Goal: Information Seeking & Learning: Learn about a topic

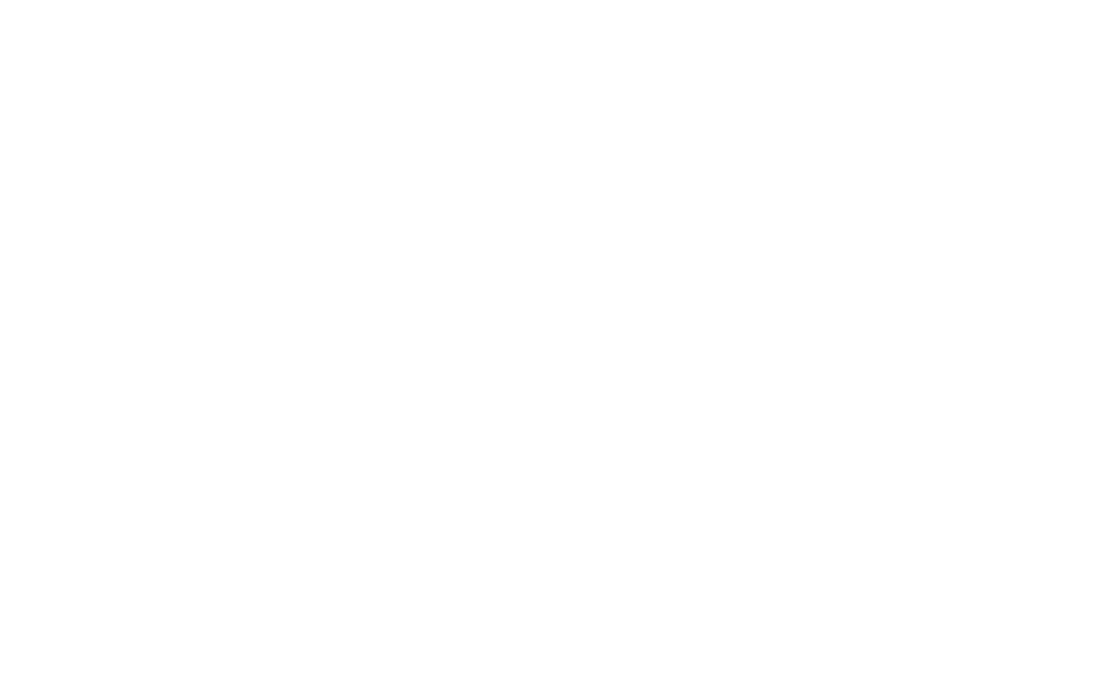
click at [335, 37] on div at bounding box center [557, 347] width 1114 height 695
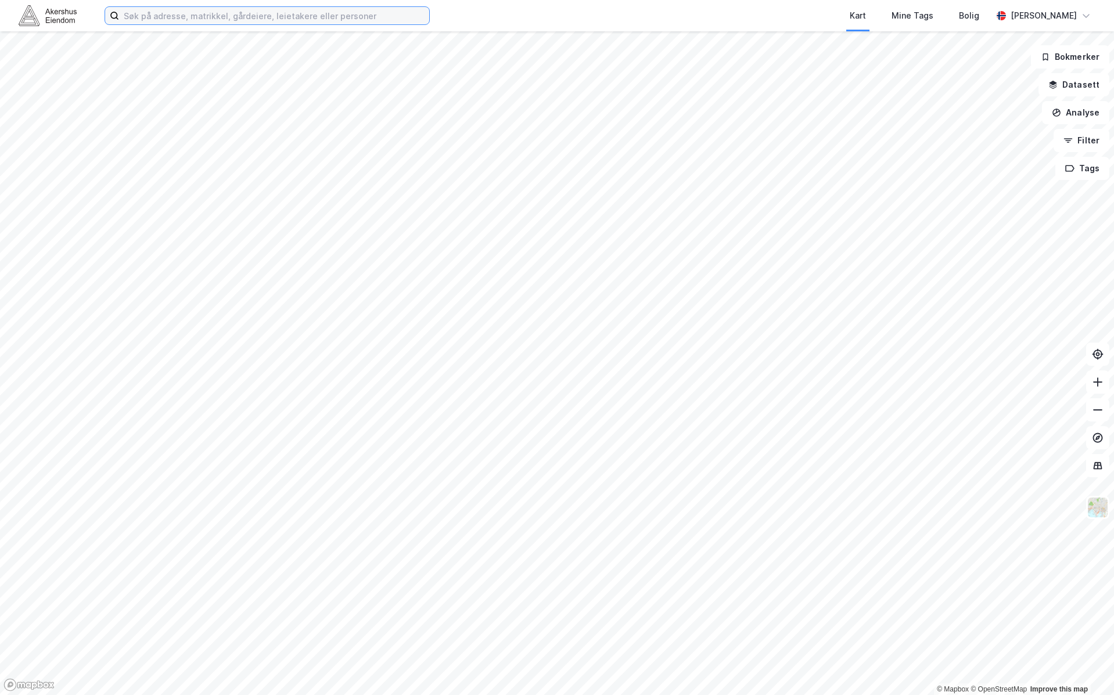
click at [338, 10] on input at bounding box center [274, 15] width 310 height 17
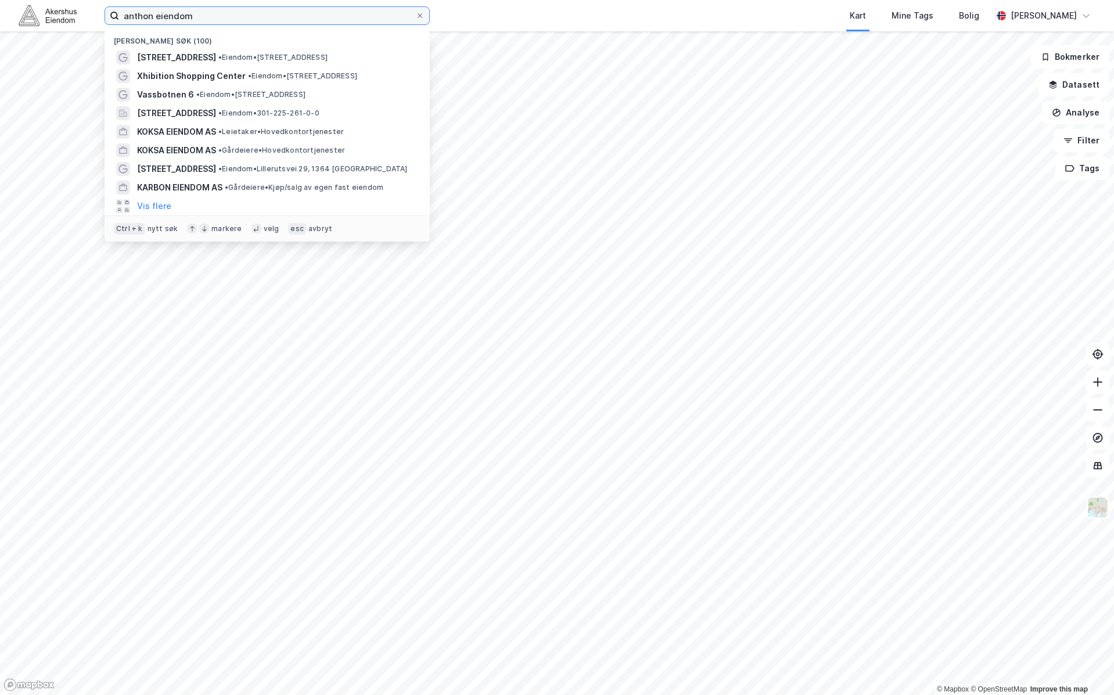
type input "anthon eiendom"
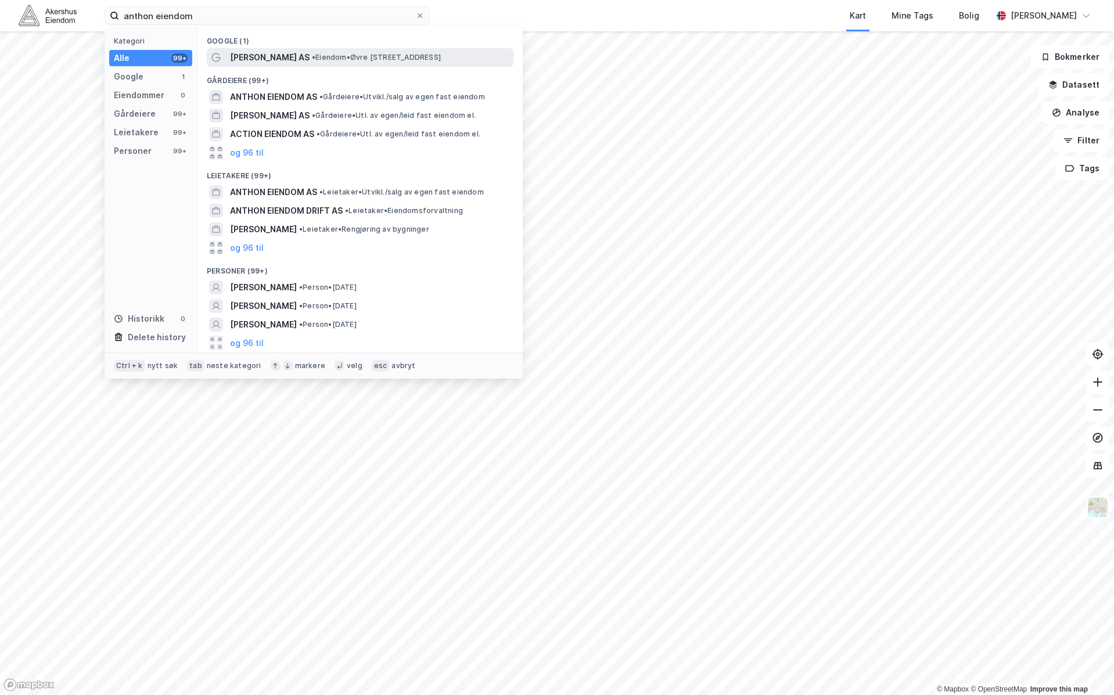
click at [295, 59] on span "[PERSON_NAME] AS" at bounding box center [270, 58] width 80 height 14
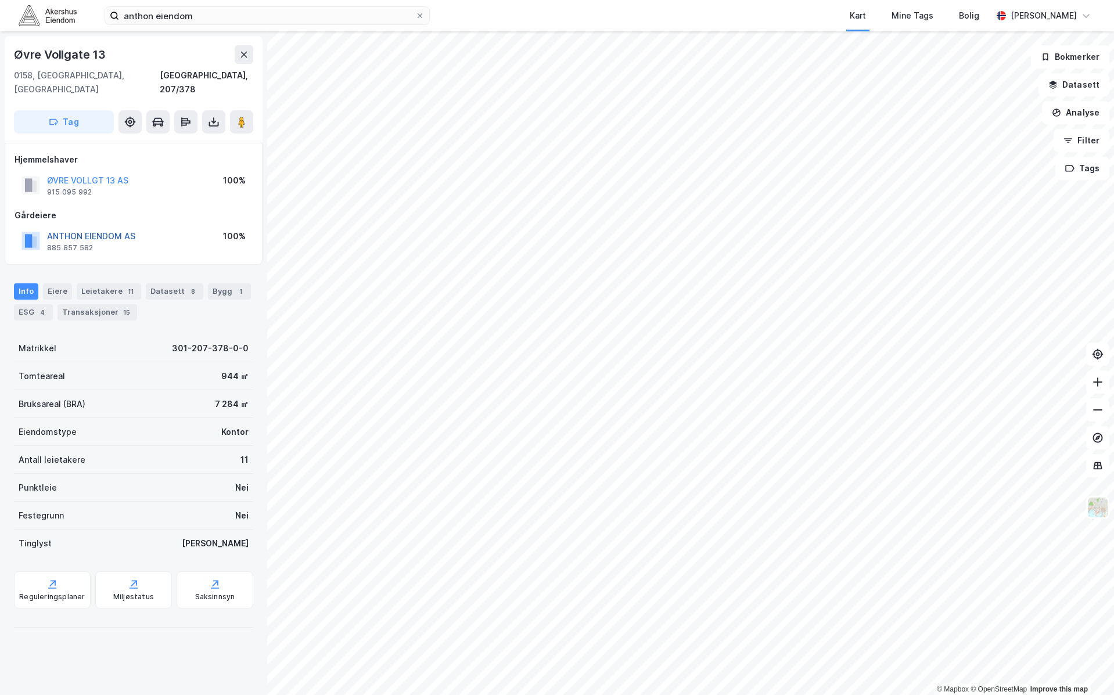
click at [0, 0] on button "ANTHON EIENDOM AS" at bounding box center [0, 0] width 0 height 0
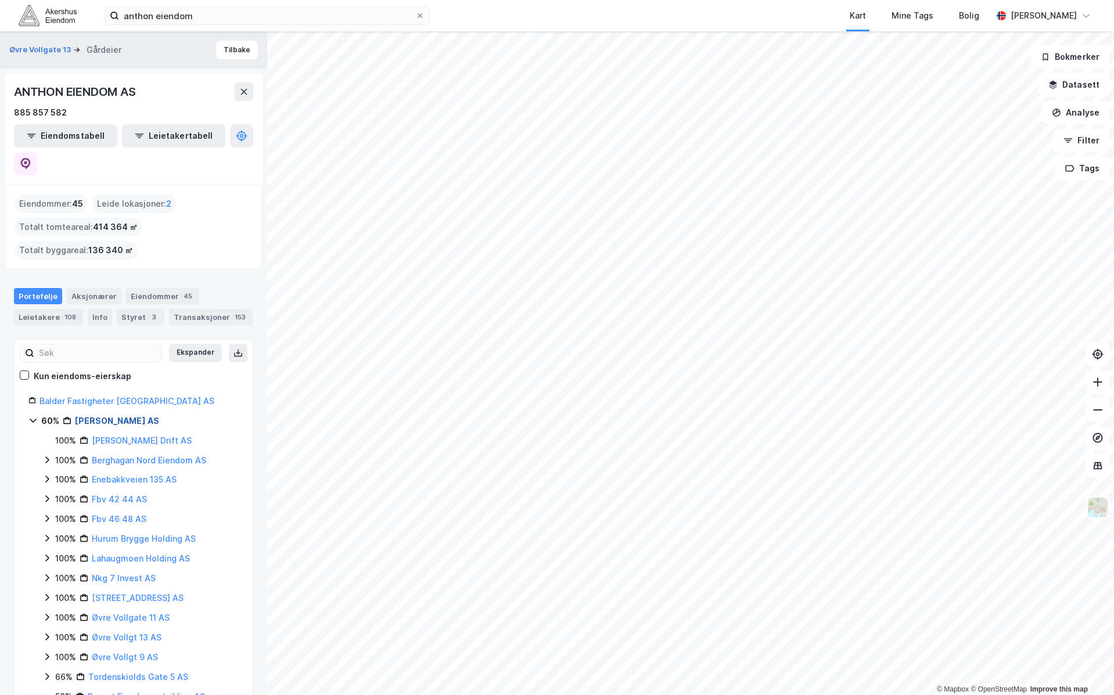
click at [109, 416] on link "[PERSON_NAME] AS" at bounding box center [117, 421] width 84 height 10
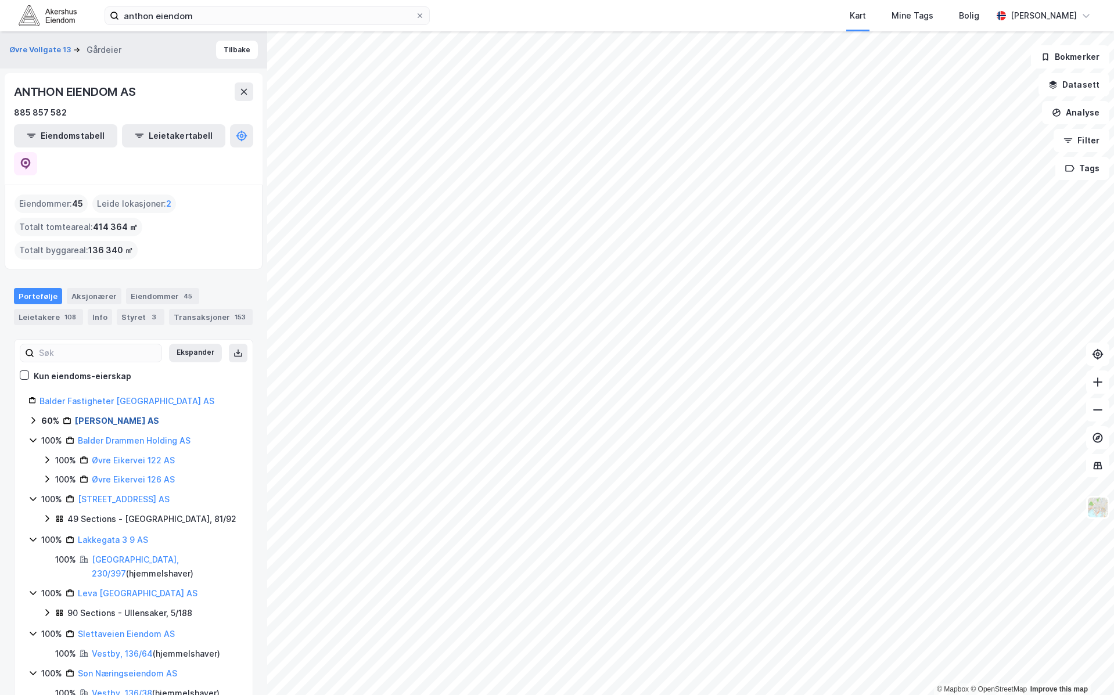
click at [109, 416] on link "[PERSON_NAME] AS" at bounding box center [117, 421] width 84 height 10
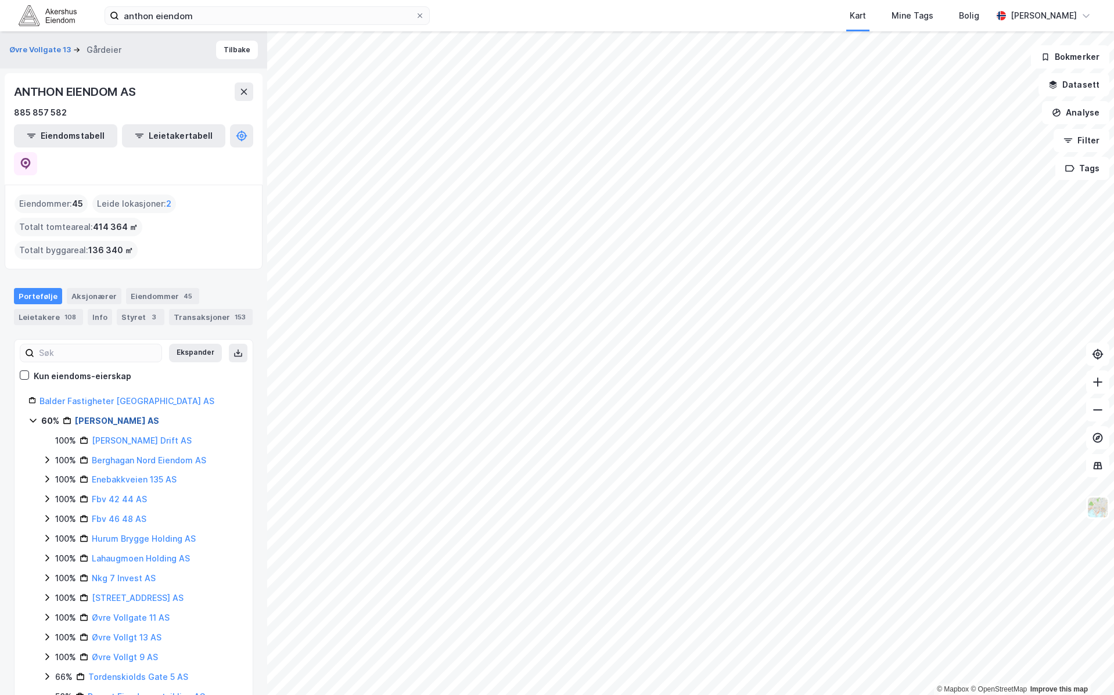
click at [109, 416] on link "[PERSON_NAME] AS" at bounding box center [117, 421] width 84 height 10
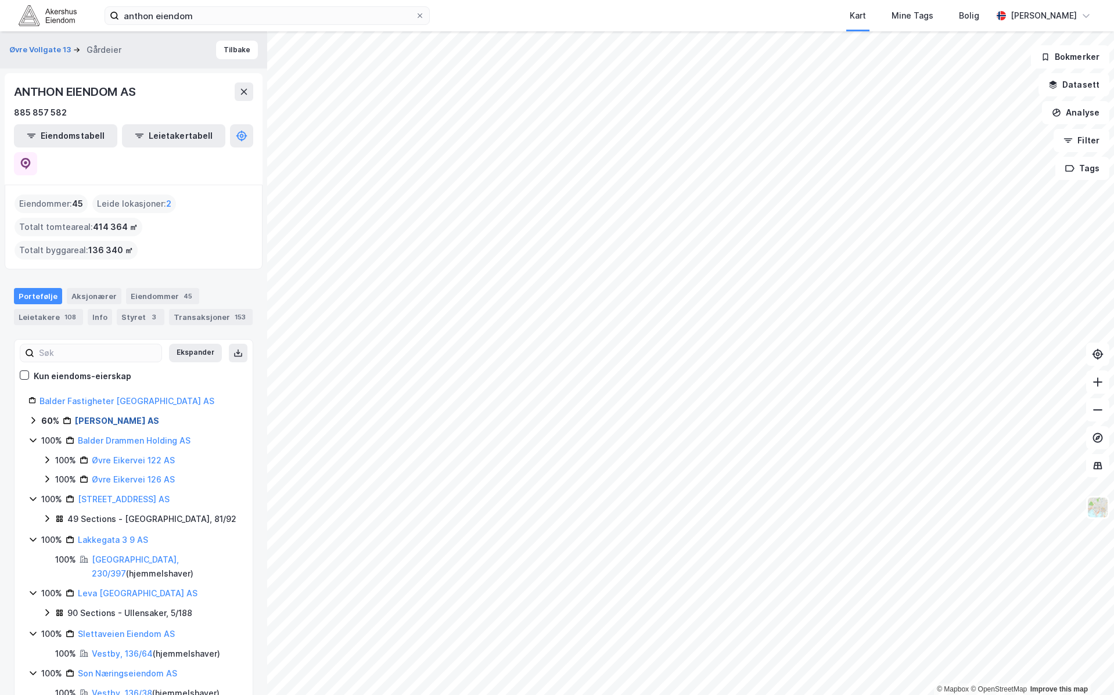
click at [109, 416] on link "[PERSON_NAME] AS" at bounding box center [117, 421] width 84 height 10
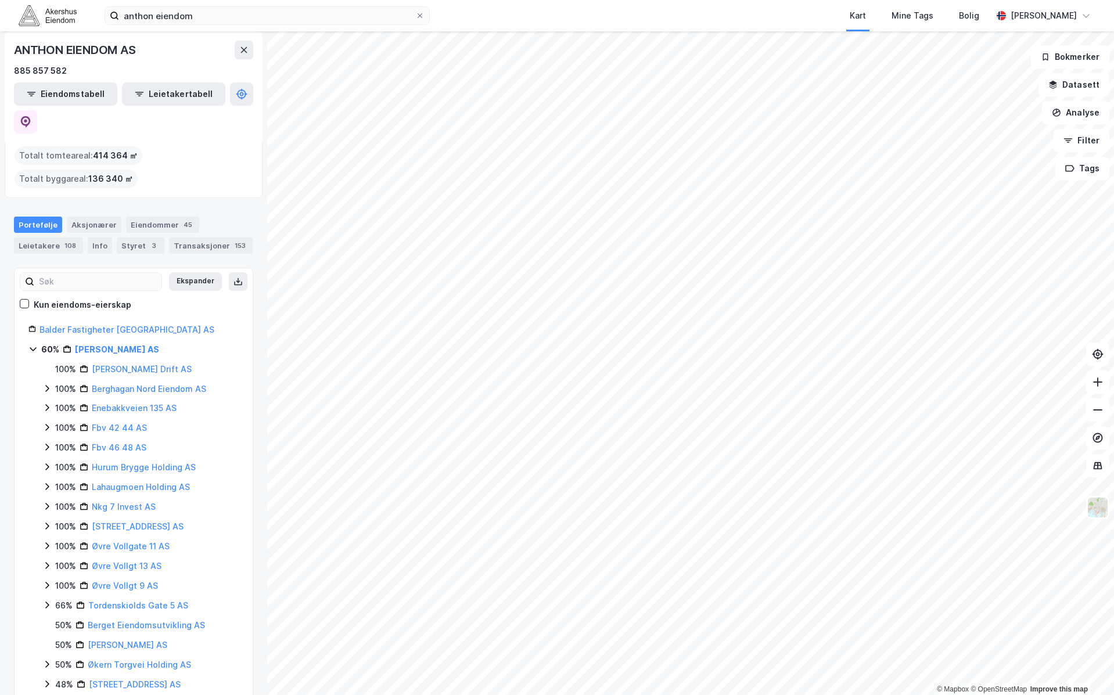
scroll to position [73, 0]
drag, startPoint x: 142, startPoint y: 322, endPoint x: 118, endPoint y: 317, distance: 24.9
click at [94, 343] on link "[PERSON_NAME] AS" at bounding box center [117, 348] width 84 height 10
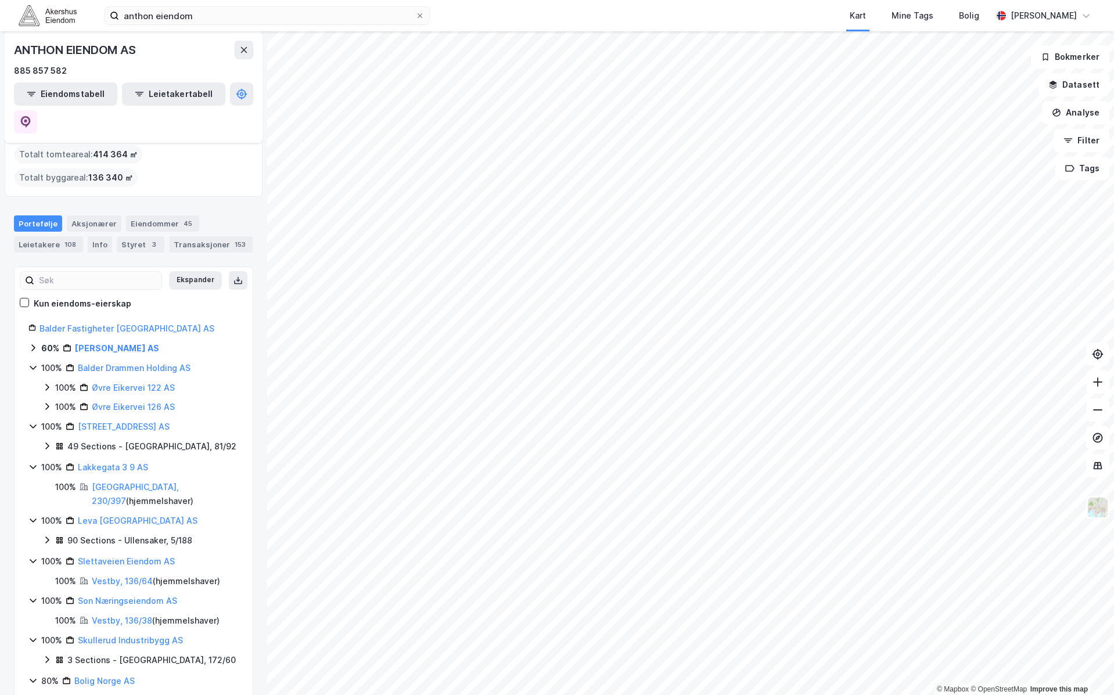
click at [31, 343] on icon at bounding box center [32, 347] width 9 height 9
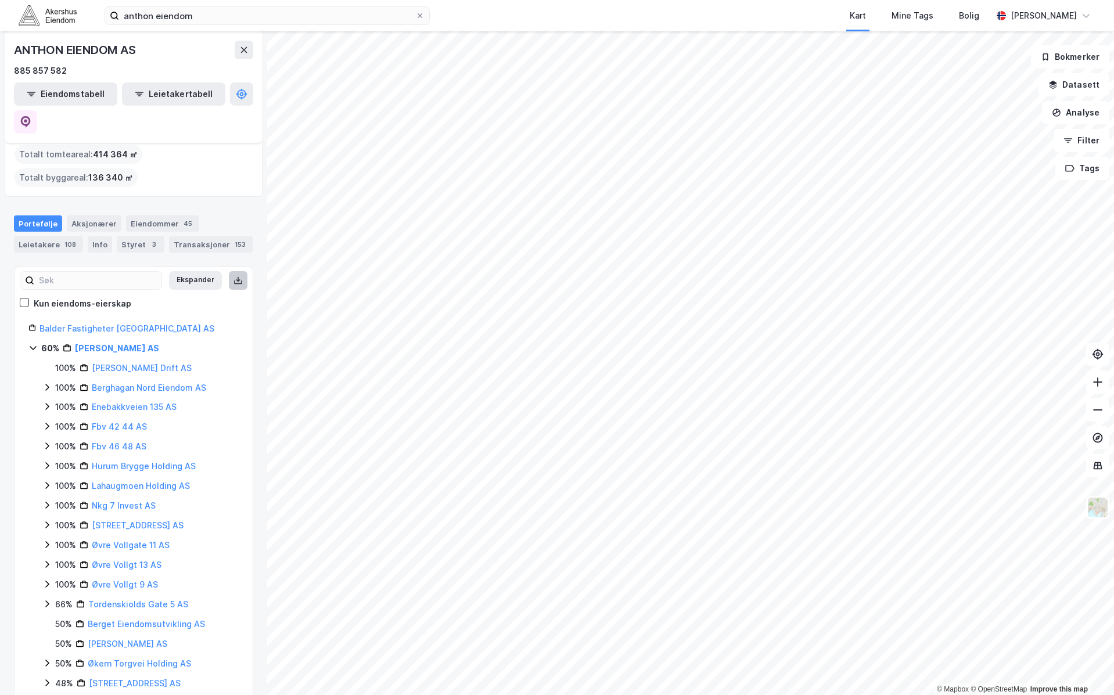
click at [232, 271] on button at bounding box center [238, 280] width 19 height 19
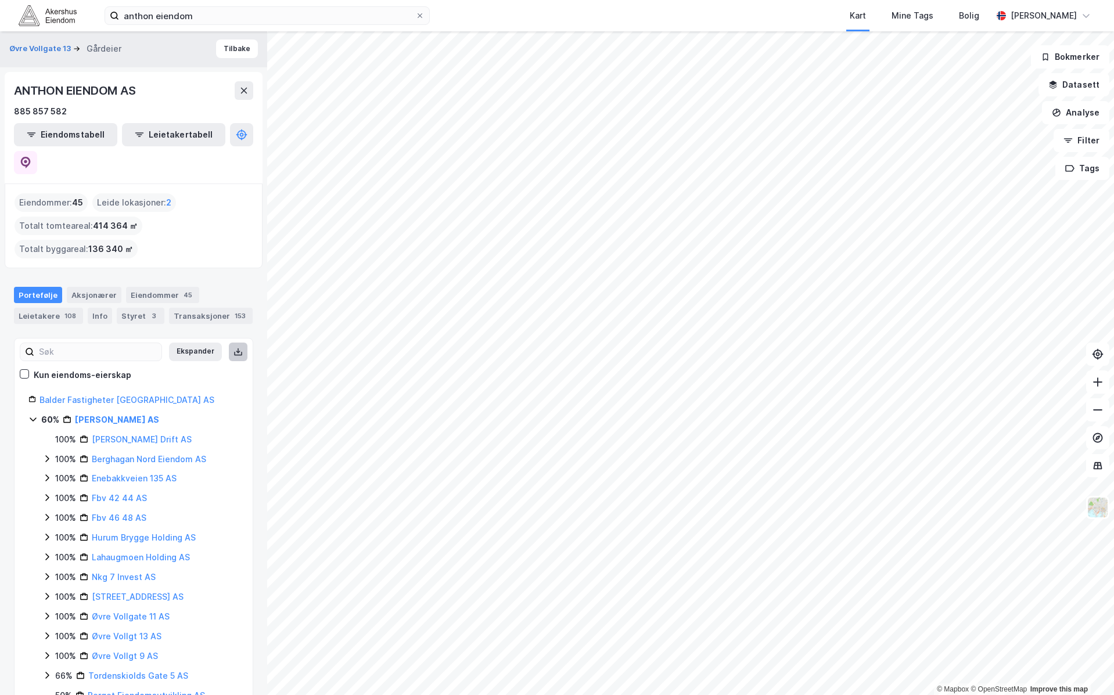
scroll to position [0, 0]
click at [239, 15] on input "anthon eiendom" at bounding box center [267, 15] width 296 height 17
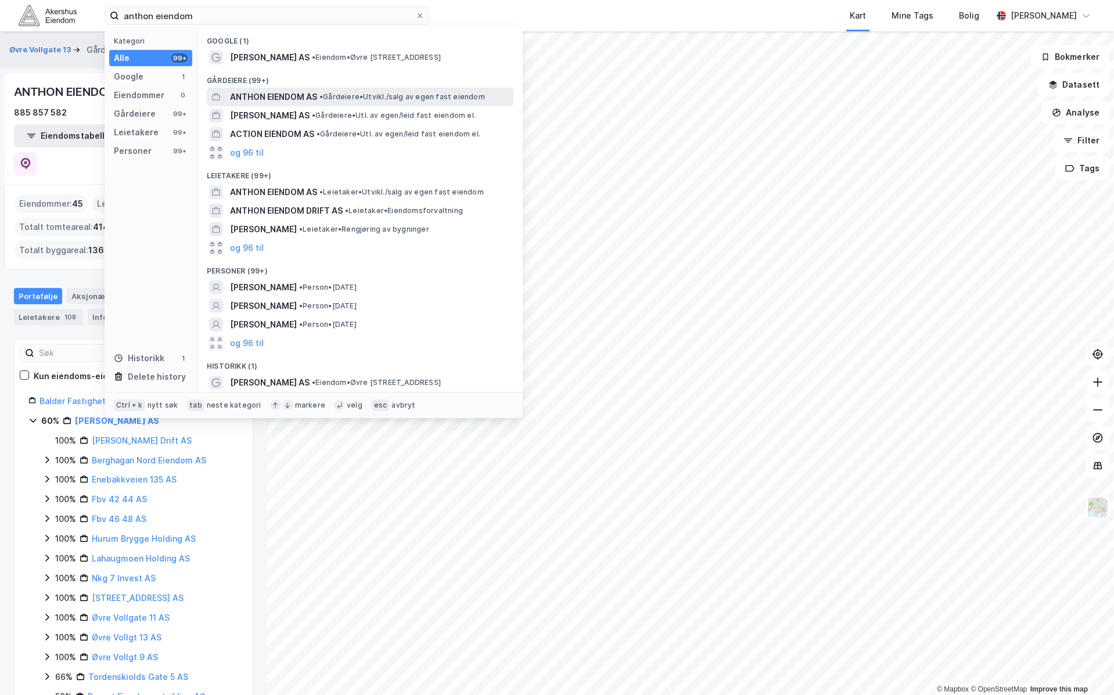
click at [330, 97] on span "• Gårdeiere • [GEOGRAPHIC_DATA]/salg av egen fast eiendom" at bounding box center [402, 96] width 166 height 9
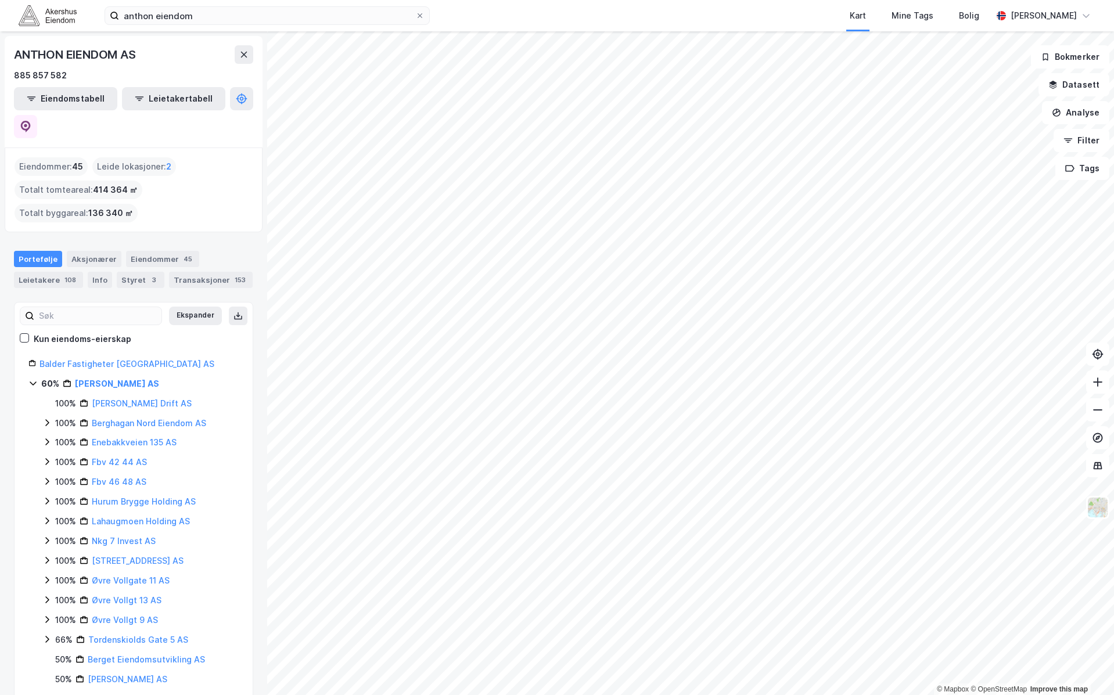
drag, startPoint x: 91, startPoint y: 354, endPoint x: 28, endPoint y: 369, distance: 64.5
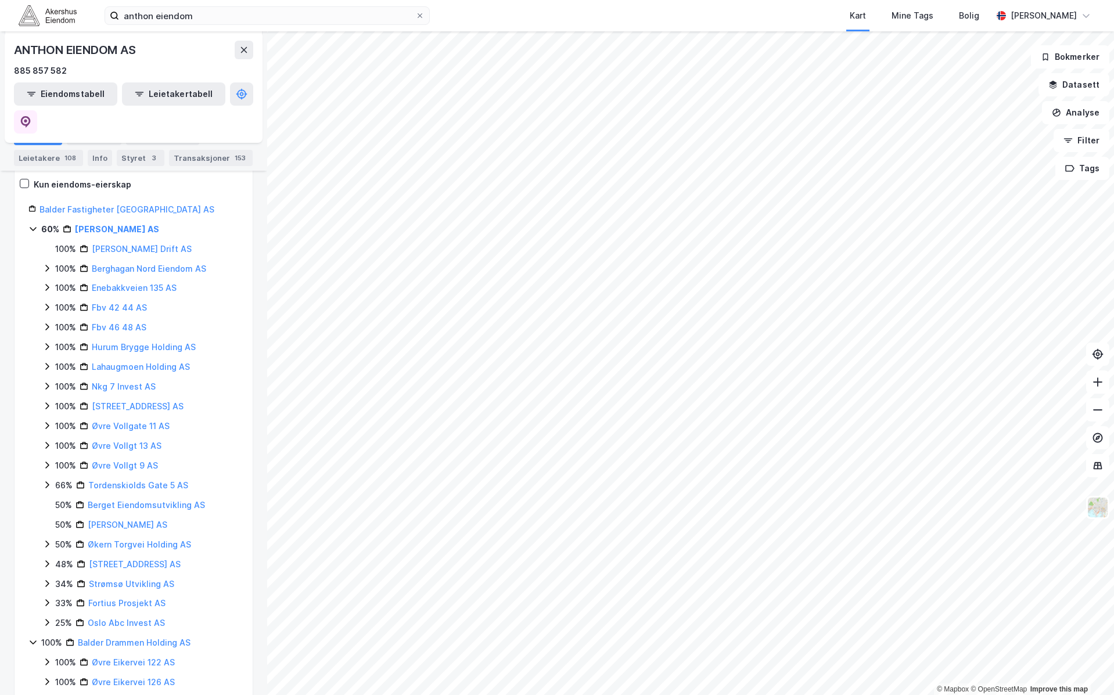
scroll to position [124, 0]
